Goal: Navigation & Orientation: Understand site structure

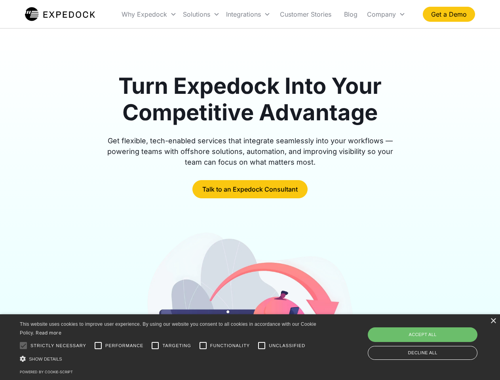
click at [263, 14] on div "Integrations" at bounding box center [248, 14] width 51 height 27
click at [149, 14] on div "Why Expedock" at bounding box center [143, 14] width 45 height 8
click at [201, 14] on div "Solutions" at bounding box center [196, 14] width 27 height 8
click at [248, 14] on div "Integrations" at bounding box center [243, 14] width 35 height 8
click at [386, 14] on div "Company" at bounding box center [381, 14] width 29 height 8
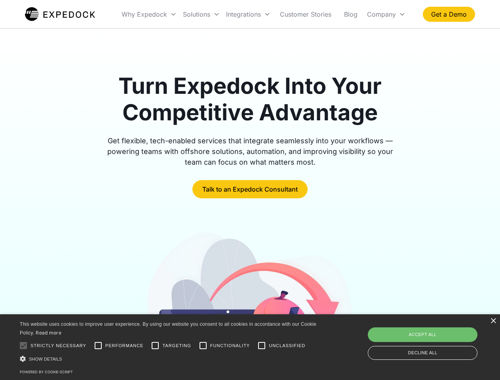
click at [23, 345] on div at bounding box center [23, 345] width 16 height 16
click at [98, 345] on input "Performance" at bounding box center [98, 345] width 16 height 16
checkbox input "true"
click at [155, 345] on input "Targeting" at bounding box center [155, 345] width 16 height 16
checkbox input "true"
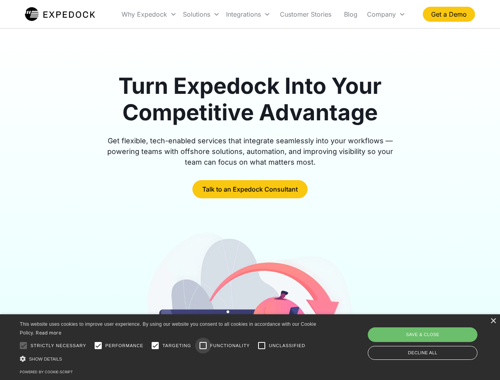
click at [203, 345] on input "Functionality" at bounding box center [203, 345] width 16 height 16
checkbox input "true"
click at [261, 345] on input "Unclassified" at bounding box center [262, 345] width 16 height 16
checkbox input "true"
